Goal: Task Accomplishment & Management: Manage account settings

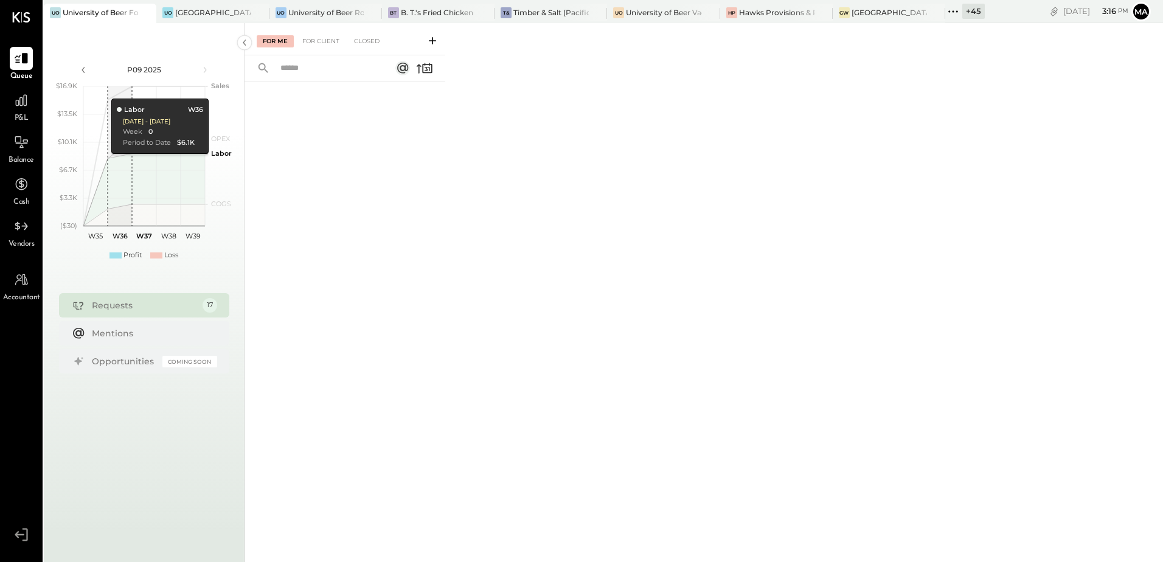
click at [117, 303] on div "Requests" at bounding box center [144, 305] width 105 height 12
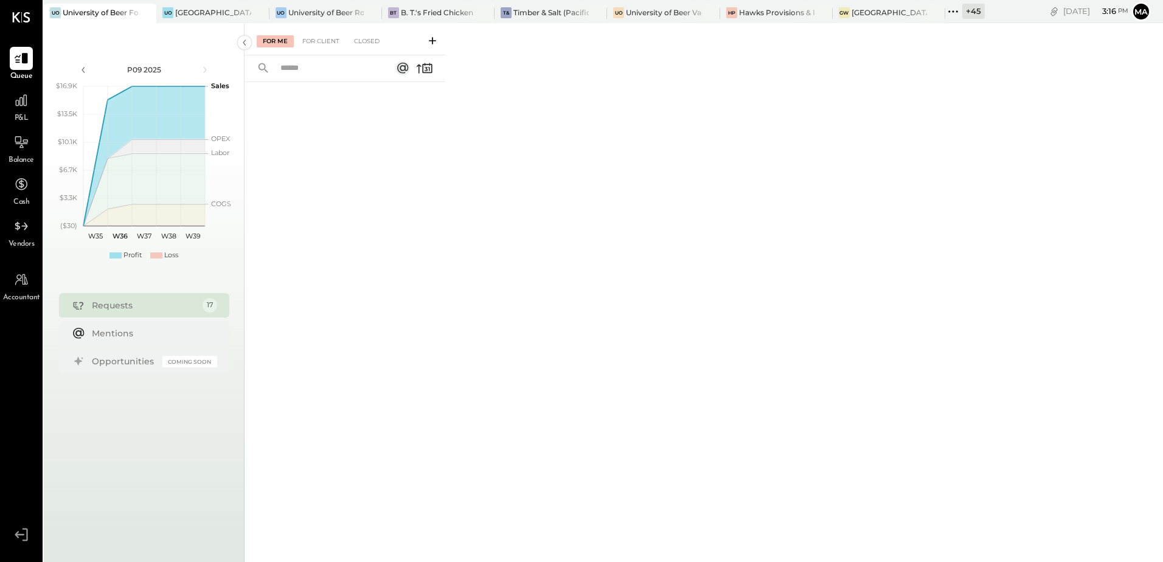
click at [971, 15] on div "+ 45" at bounding box center [973, 11] width 23 height 15
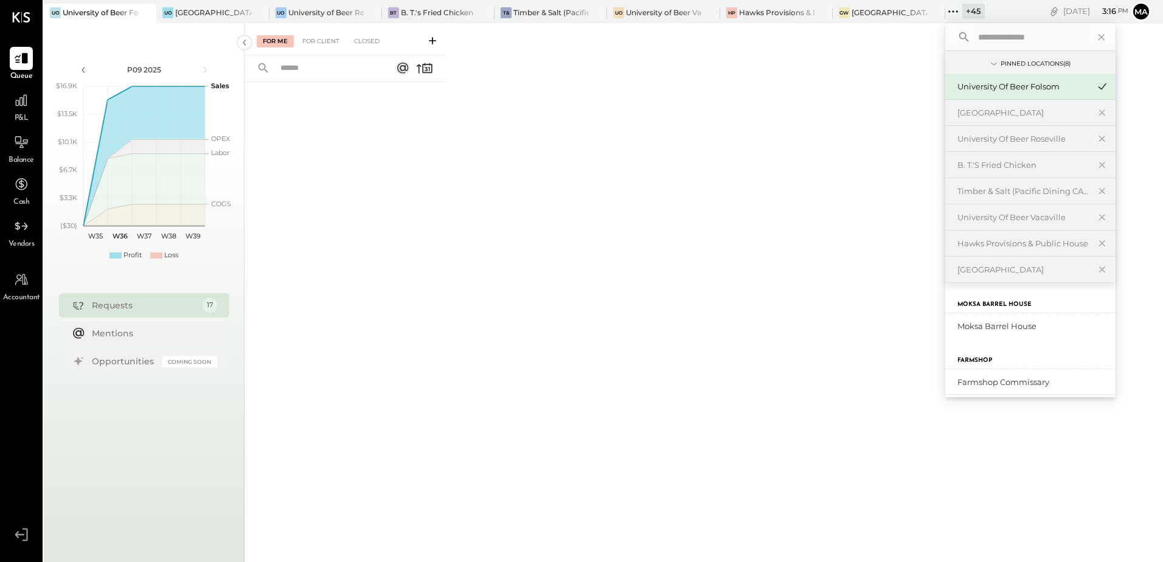
click at [994, 36] on input "text" at bounding box center [1029, 37] width 113 height 22
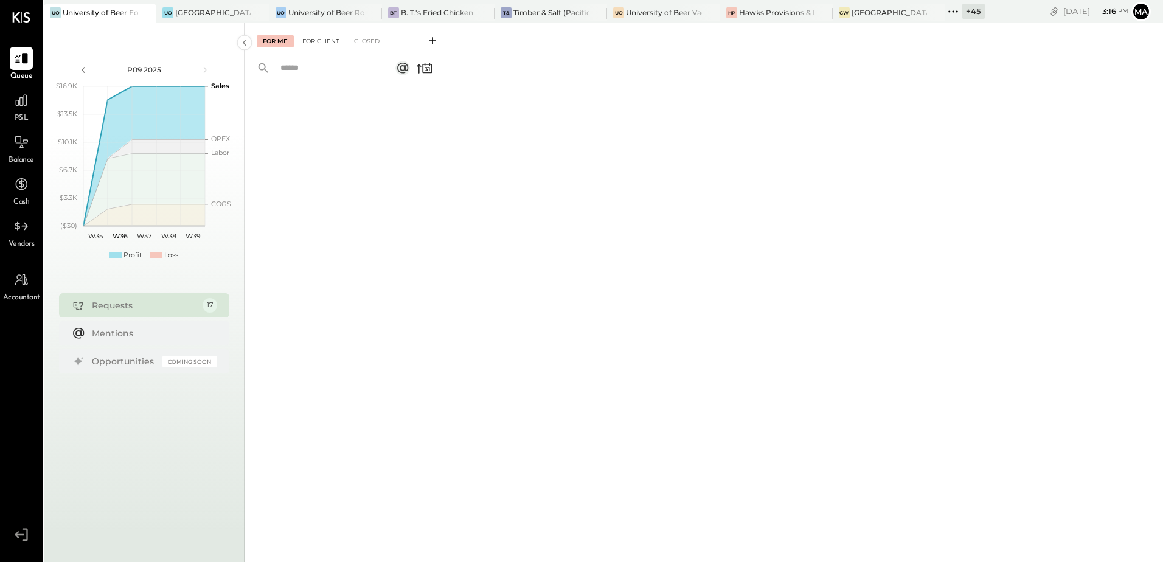
click at [312, 42] on div "For Client" at bounding box center [320, 41] width 49 height 12
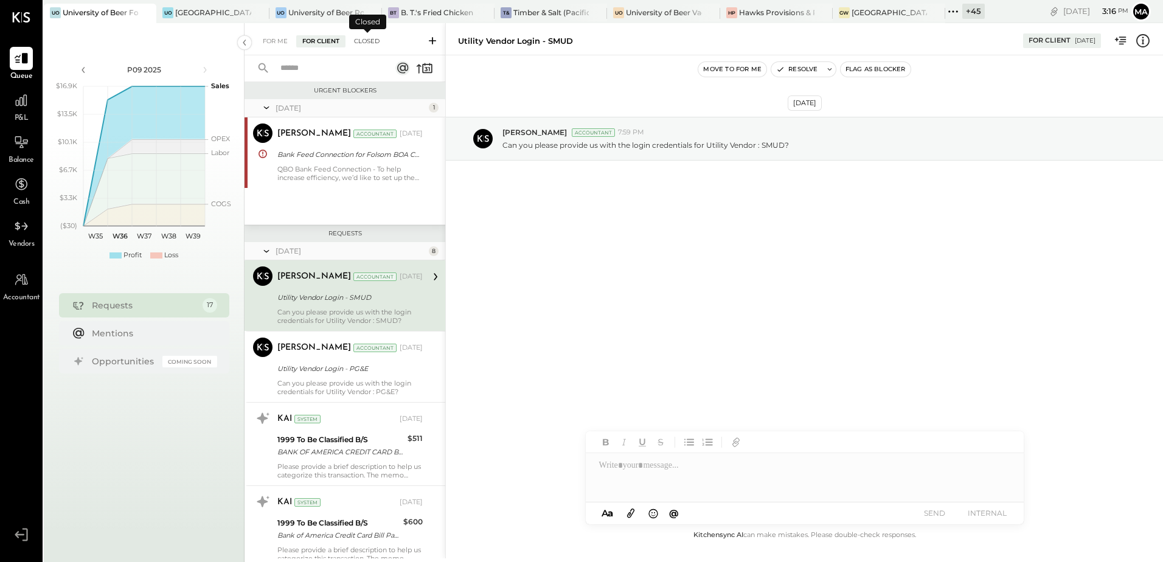
click at [361, 45] on div "Closed" at bounding box center [367, 41] width 38 height 12
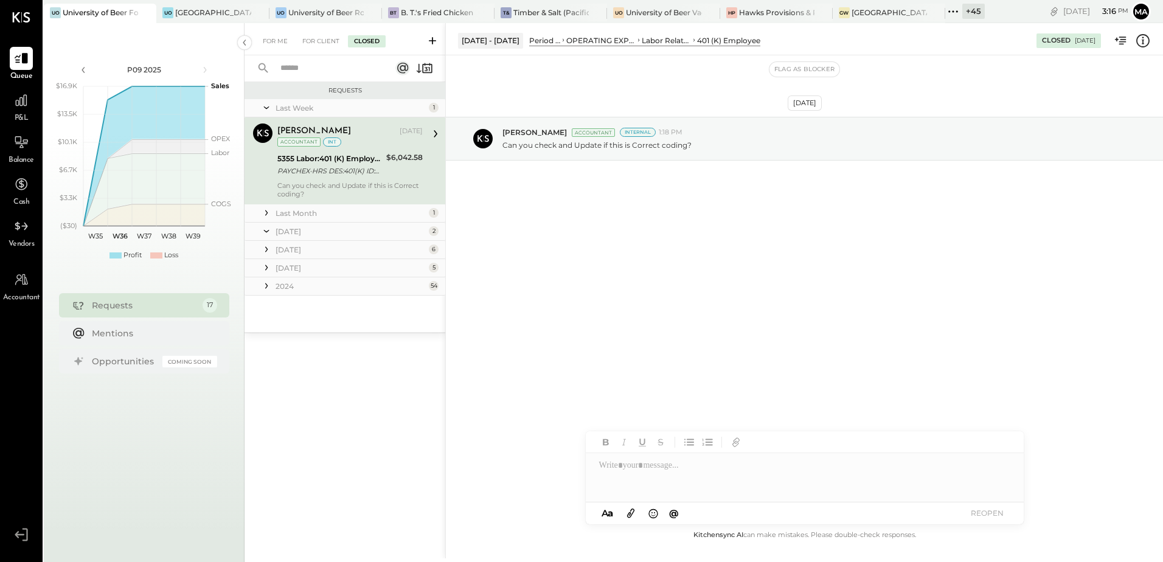
click at [321, 176] on div "PAYCHEX-HRS DES:401(K) ID:0000047139946 INDN:UOB OF FOLSOM LLC CO ID:9540920001…" at bounding box center [329, 171] width 105 height 12
click at [277, 51] on div "For Me For Client Closed" at bounding box center [345, 39] width 201 height 32
click at [273, 42] on div "For Me" at bounding box center [275, 41] width 37 height 12
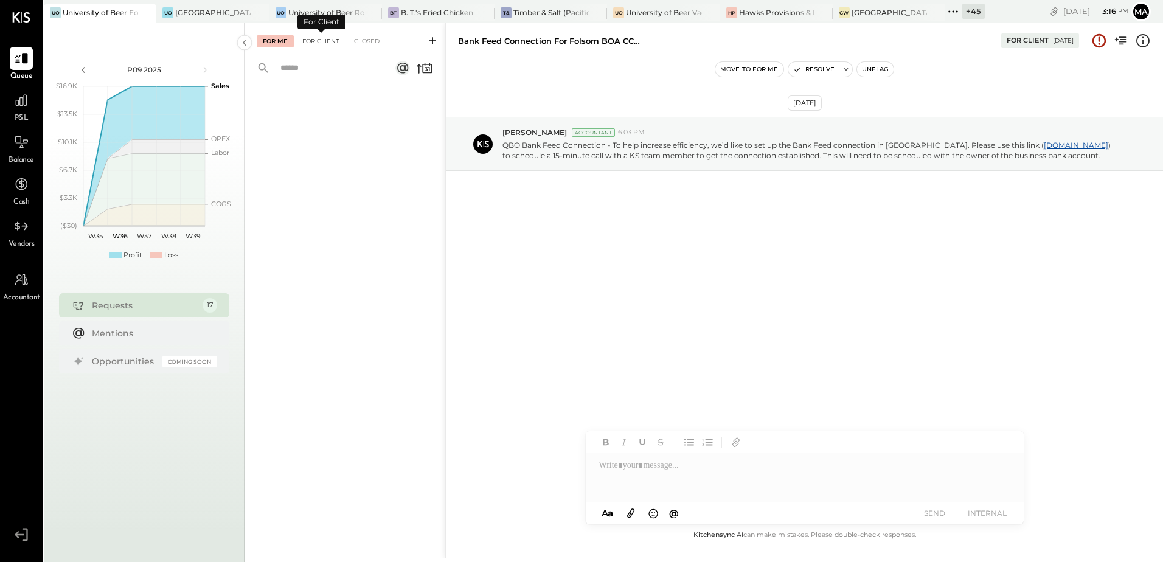
click at [305, 45] on div "For Client" at bounding box center [320, 41] width 49 height 12
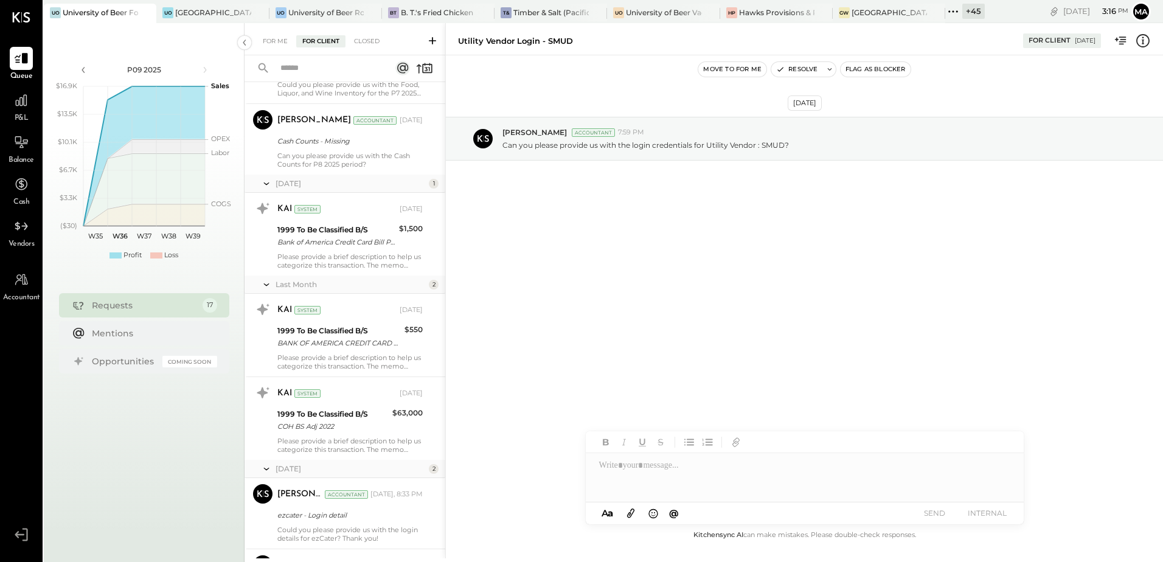
scroll to position [1018, 0]
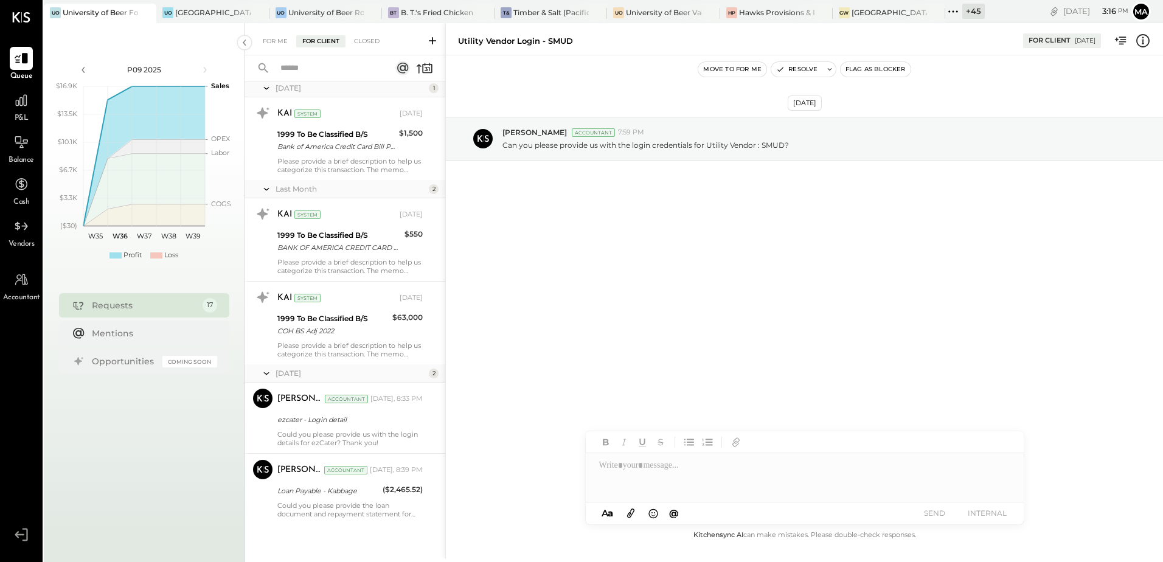
click at [978, 10] on div "+ 45" at bounding box center [973, 11] width 23 height 15
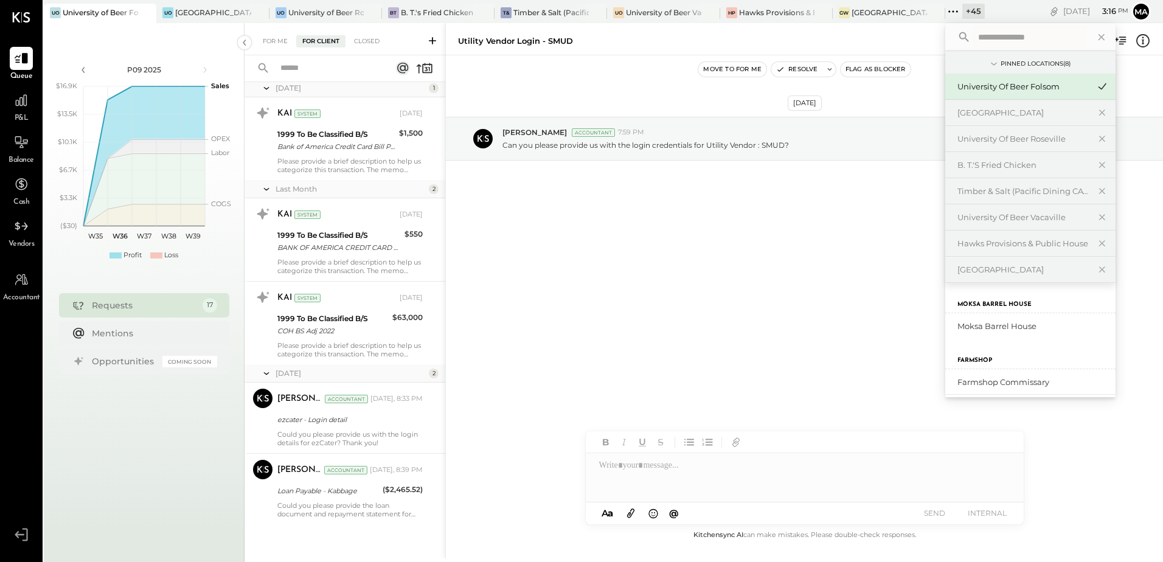
click at [986, 37] on input "text" at bounding box center [1029, 37] width 113 height 22
type input "****"
click at [1002, 217] on div "University of Beer Vacaville" at bounding box center [1022, 218] width 131 height 12
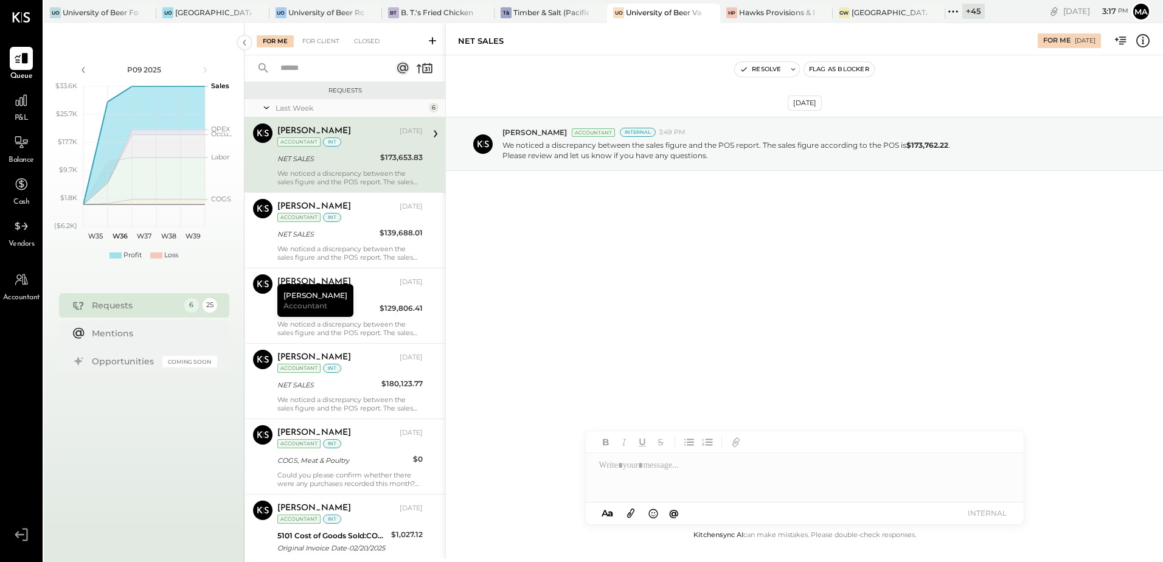
click at [326, 172] on div "We noticed a discrepancy between the sales figure and the POS report. The sales…" at bounding box center [349, 177] width 145 height 17
click at [430, 131] on icon at bounding box center [436, 134] width 16 height 16
click at [434, 135] on icon at bounding box center [436, 133] width 4 height 7
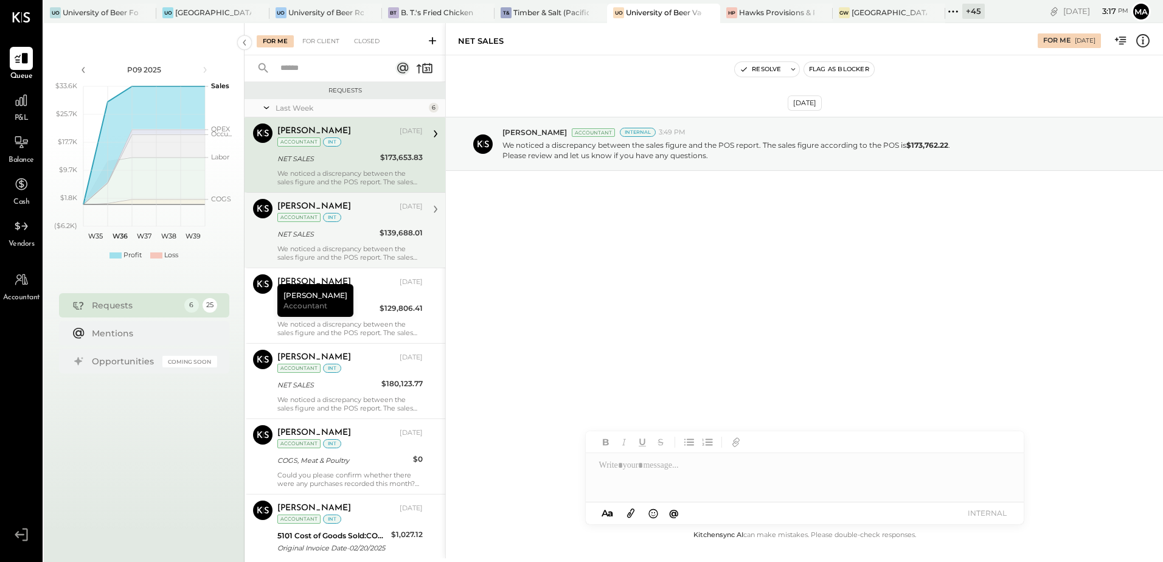
click at [378, 223] on div "[PERSON_NAME] [DATE] Accountant int" at bounding box center [349, 211] width 145 height 25
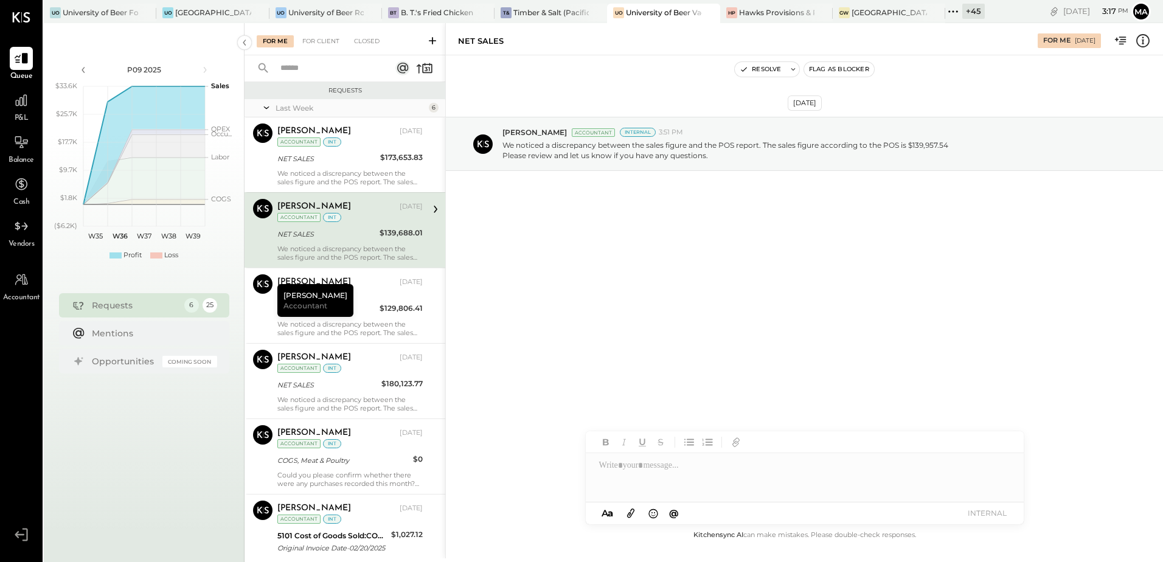
click at [373, 185] on div "We noticed a discrepancy between the sales figure and the POS report. The sales…" at bounding box center [349, 177] width 145 height 17
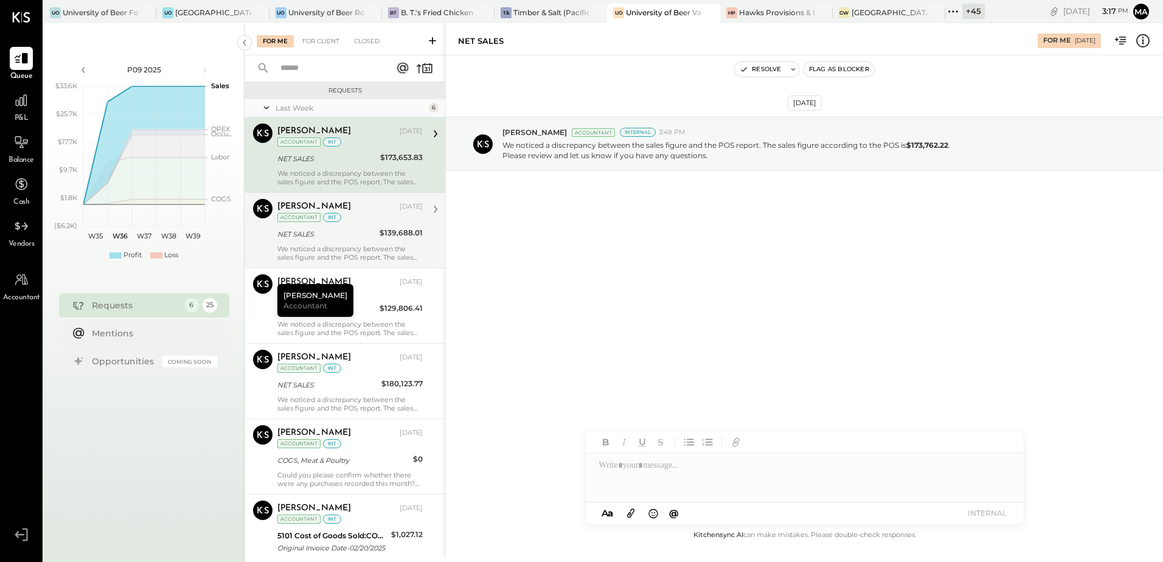
click at [380, 247] on div "We noticed a discrepancy between the sales figure and the POS report. The sales…" at bounding box center [349, 253] width 145 height 17
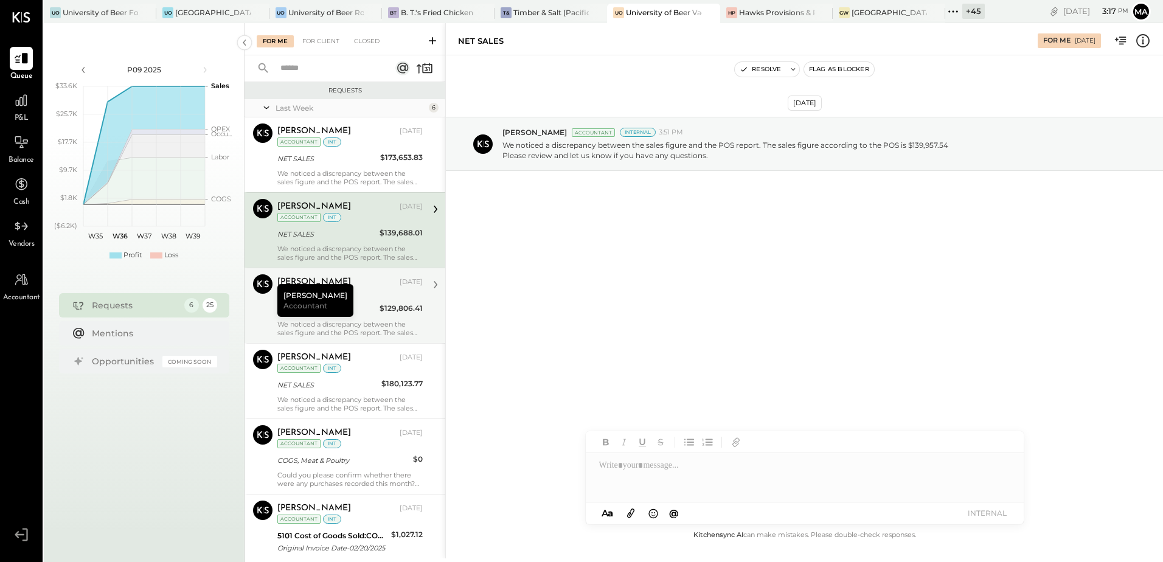
click at [370, 314] on div "NET SALES" at bounding box center [326, 310] width 99 height 12
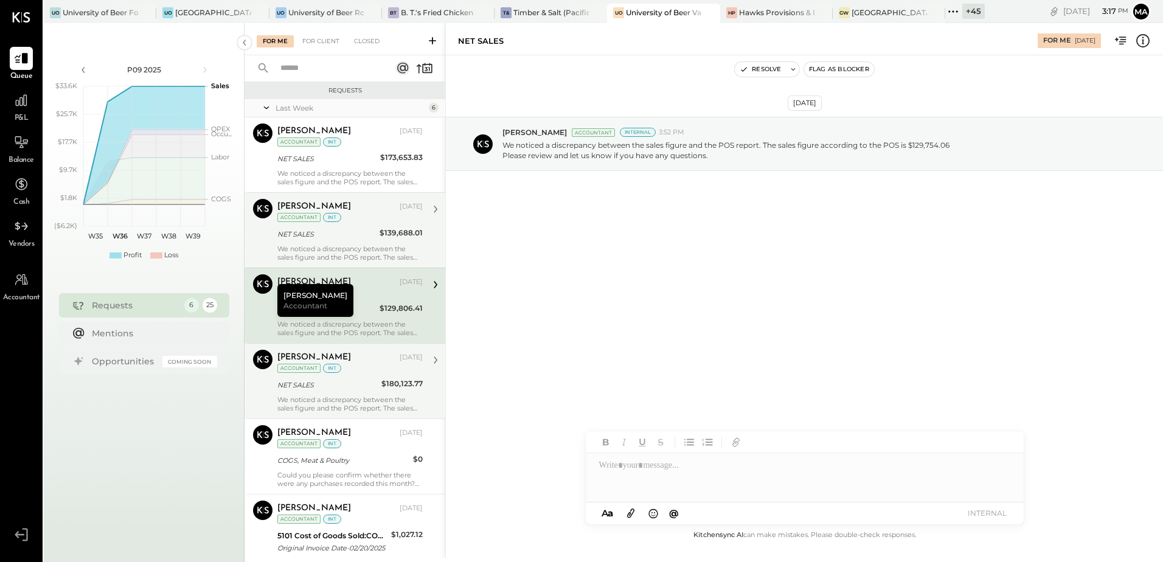
click at [364, 375] on div "[PERSON_NAME] [DATE] Accountant int NET SALES $180,123.77 We noticed a discrepa…" at bounding box center [349, 381] width 145 height 63
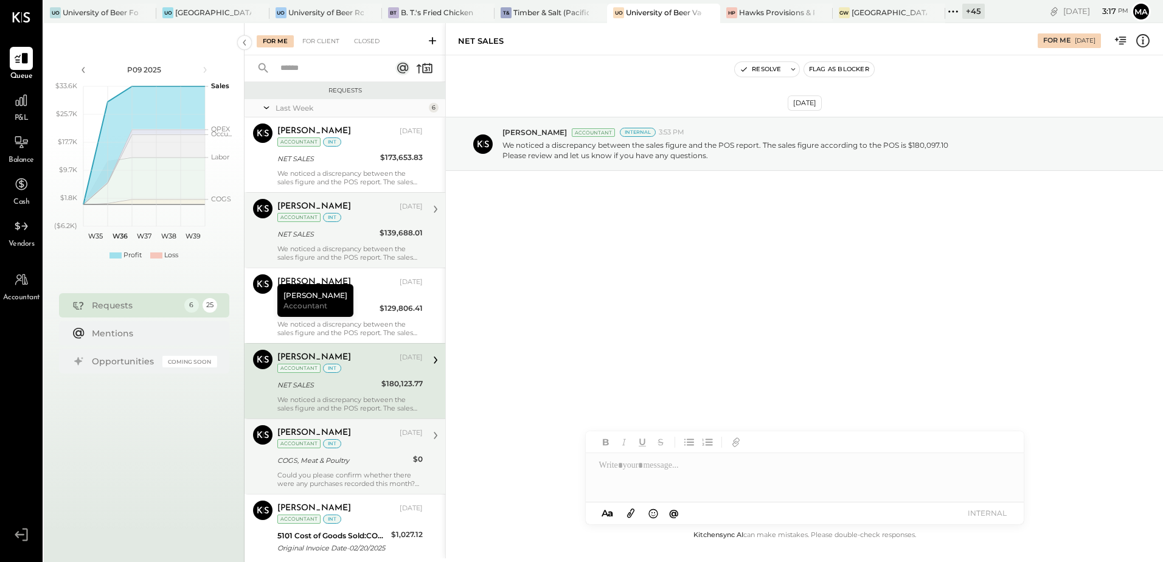
scroll to position [58, 0]
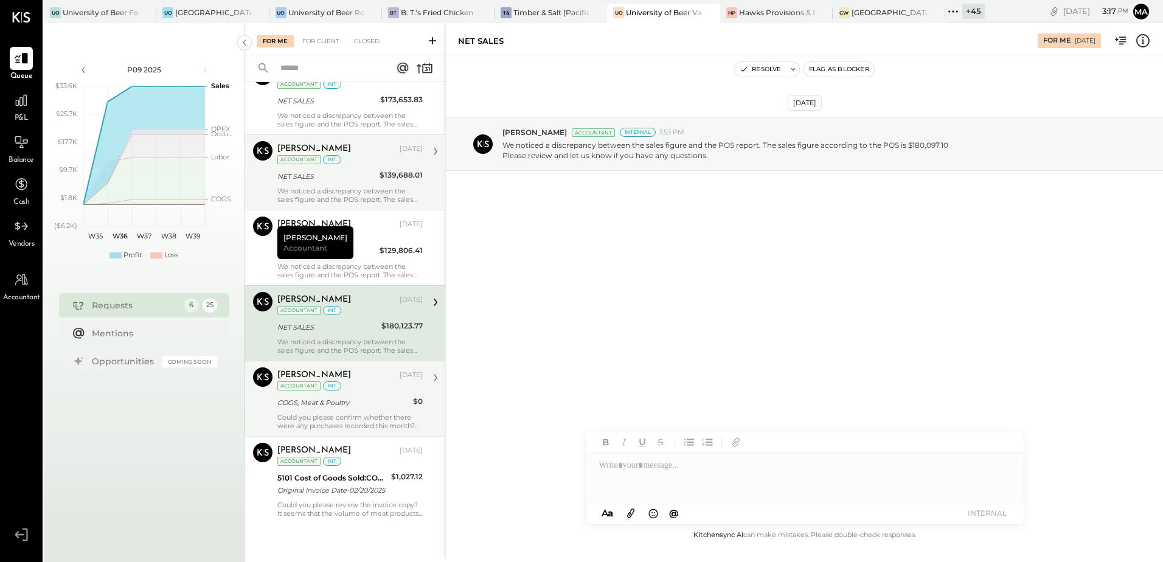
click at [370, 408] on div "COGS, Meat & Poultry" at bounding box center [343, 403] width 132 height 12
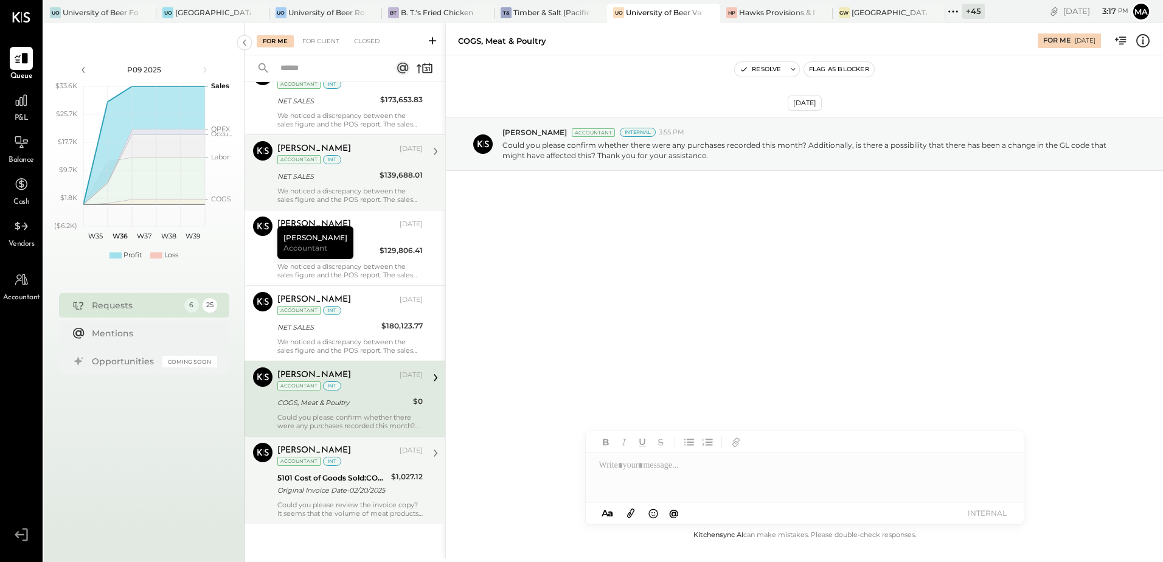
click at [372, 474] on div "5101 Cost of Goods Sold:COGS, Meat & Poultry" at bounding box center [332, 478] width 110 height 12
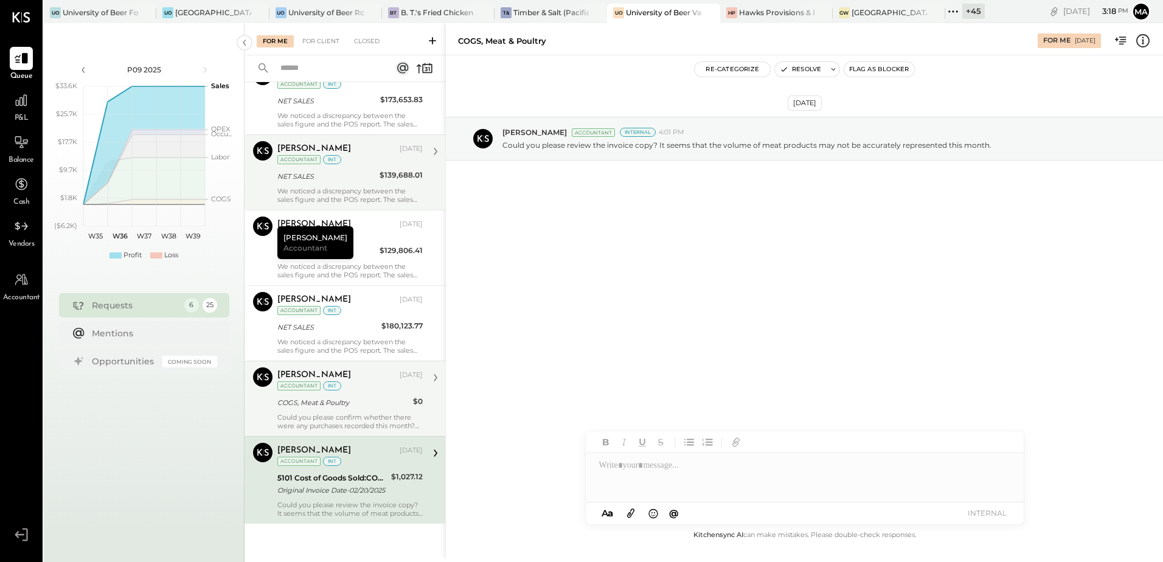
click at [355, 410] on div "[PERSON_NAME] [DATE] Accountant int COGS, Meat & Poultry $0 Could you please co…" at bounding box center [349, 398] width 145 height 63
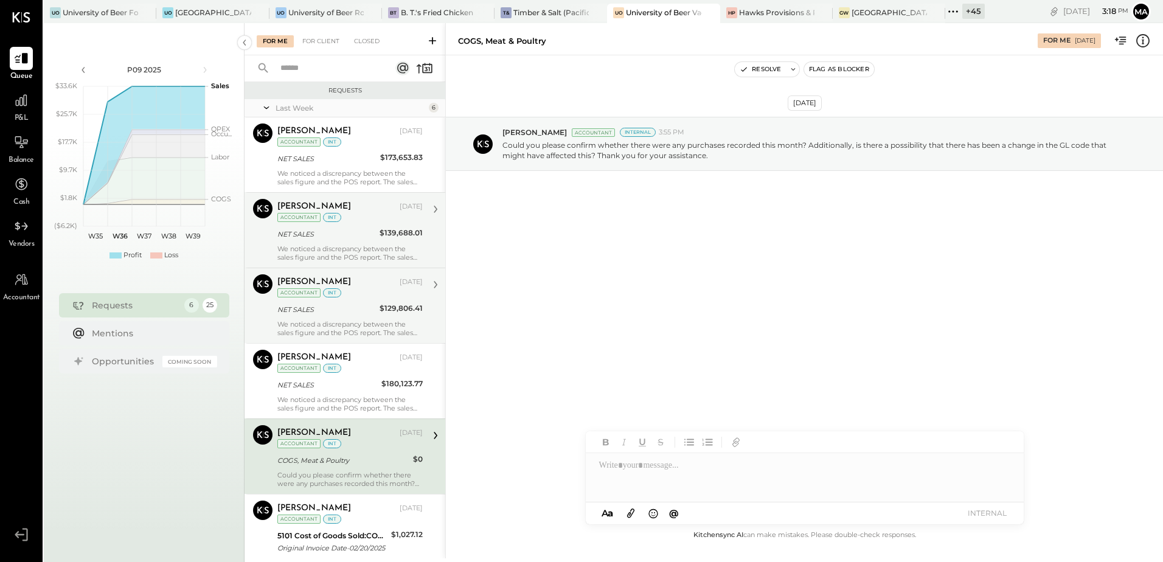
click at [641, 311] on div "[DATE] [PERSON_NAME] Accountant Internal 3:55 PM Could you please confirm wheth…" at bounding box center [804, 291] width 717 height 473
click at [305, 46] on div "For Client" at bounding box center [320, 41] width 49 height 12
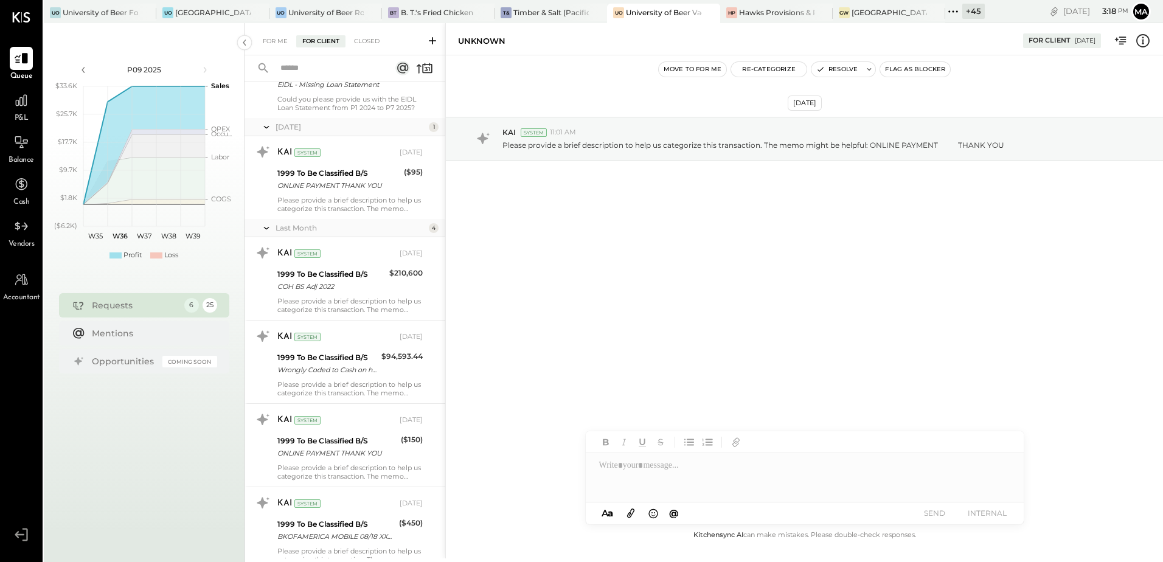
scroll to position [1741, 0]
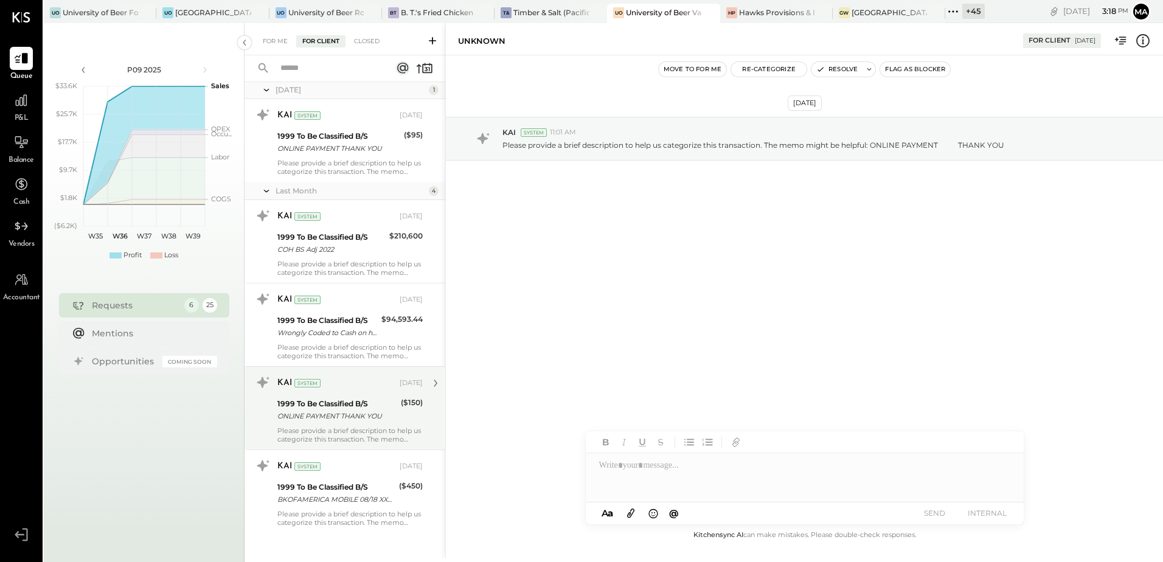
click at [346, 414] on div "1999 To Be Classified B/S ONLINE PAYMENT THANK YOU" at bounding box center [337, 410] width 120 height 27
